Goal: Navigation & Orientation: Find specific page/section

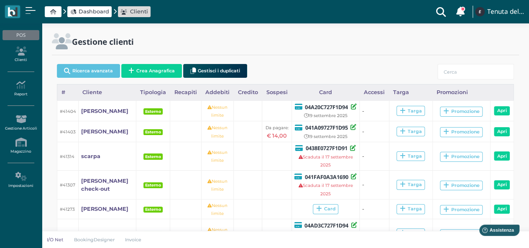
click at [98, 16] on span "Dashboard" at bounding box center [89, 11] width 44 height 11
drag, startPoint x: 98, startPoint y: 16, endPoint x: 99, endPoint y: 0, distance: 15.9
click at [99, 0] on div "Dashboard Clienti Clienti con sospeso Vi sono 115 clienti che hanno un sospeso …" at bounding box center [264, 11] width 519 height 23
click at [99, 10] on span "Dashboard" at bounding box center [94, 12] width 31 height 8
